Goal: Find specific page/section: Find specific page/section

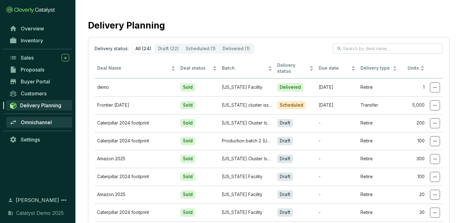
click at [40, 123] on span "Omnichannel" at bounding box center [36, 122] width 31 height 6
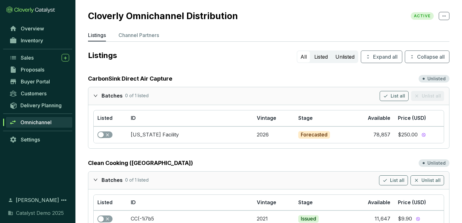
click at [98, 97] on div at bounding box center [97, 95] width 8 height 9
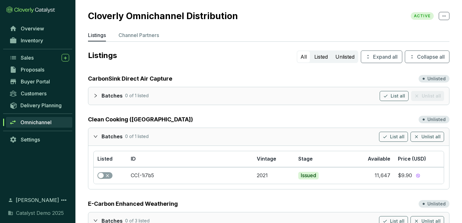
click at [95, 134] on icon "expanded" at bounding box center [95, 136] width 4 height 4
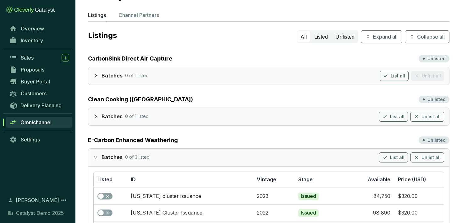
click at [93, 155] on icon "expanded" at bounding box center [95, 157] width 4 height 4
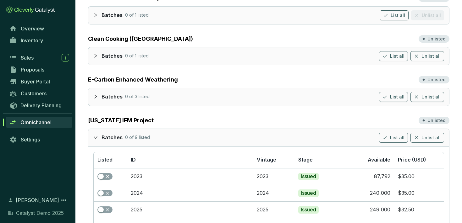
click at [96, 139] on div at bounding box center [97, 137] width 8 height 9
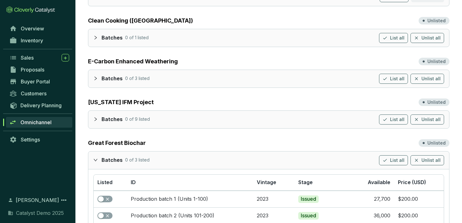
scroll to position [123, 0]
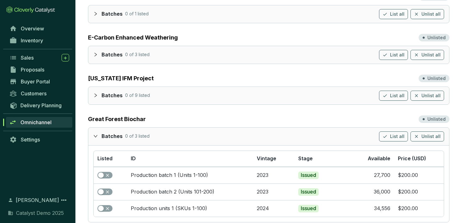
click at [97, 130] on div "Batches 0 of 3 listed List all Unlist all" at bounding box center [268, 137] width 361 height 18
click at [97, 135] on icon "expanded" at bounding box center [95, 136] width 4 height 4
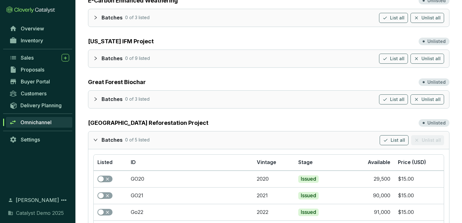
click at [96, 139] on icon "expanded" at bounding box center [96, 140] width 4 height 2
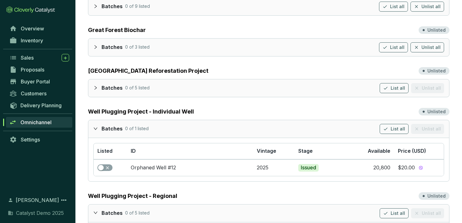
click at [96, 132] on div at bounding box center [97, 128] width 8 height 9
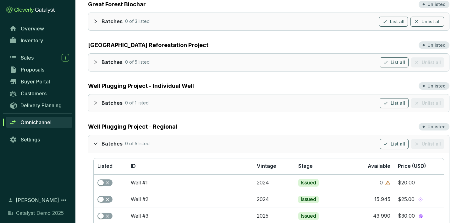
click at [96, 143] on icon "expanded" at bounding box center [95, 144] width 4 height 4
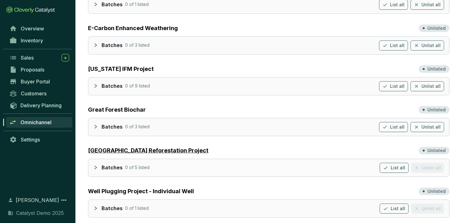
scroll to position [0, 0]
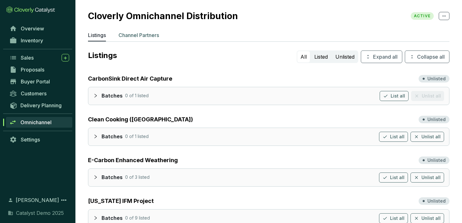
click at [151, 35] on p "Channel Partners" at bounding box center [138, 35] width 41 height 8
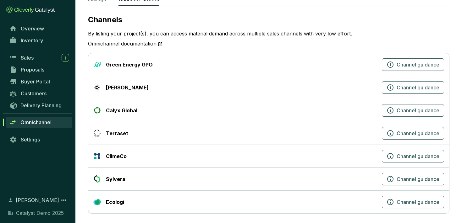
scroll to position [39, 0]
